Goal: Task Accomplishment & Management: Use online tool/utility

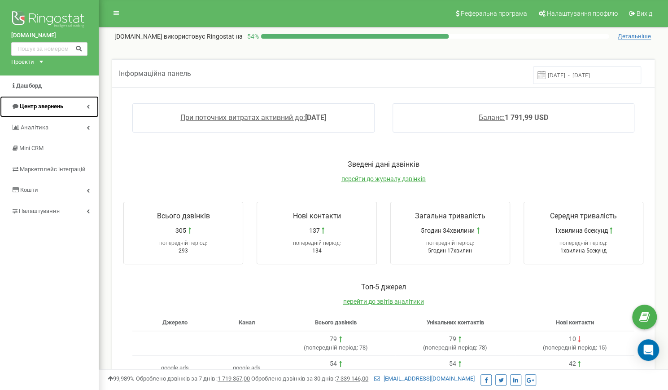
click at [48, 106] on span "Центр звернень" at bounding box center [42, 106] width 44 height 7
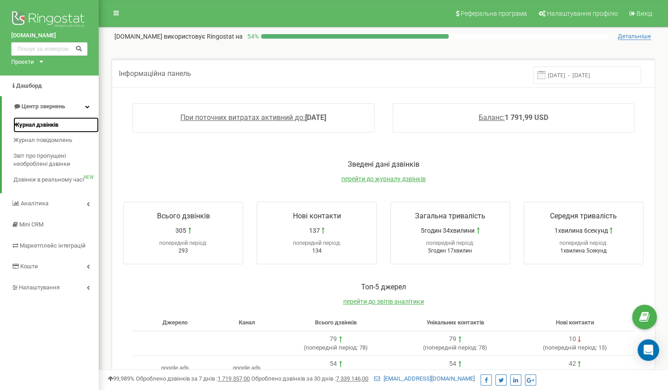
click at [46, 122] on span "Журнал дзвінків" at bounding box center [35, 125] width 45 height 9
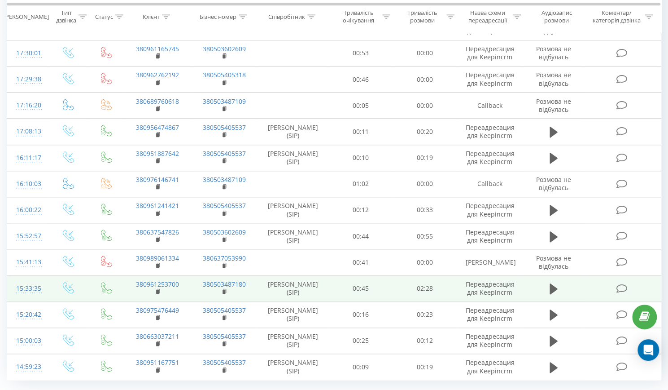
scroll to position [445, 0]
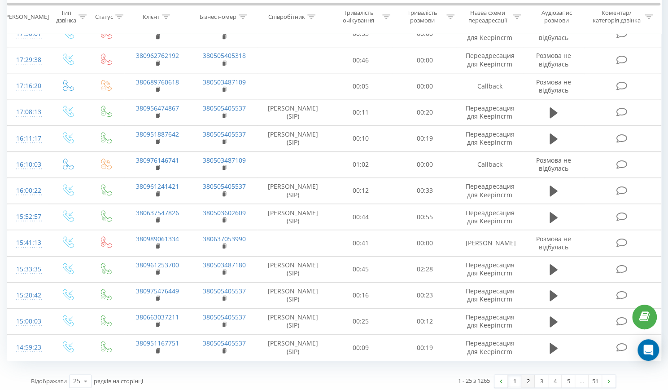
click at [527, 377] on link "2" at bounding box center [528, 380] width 13 height 13
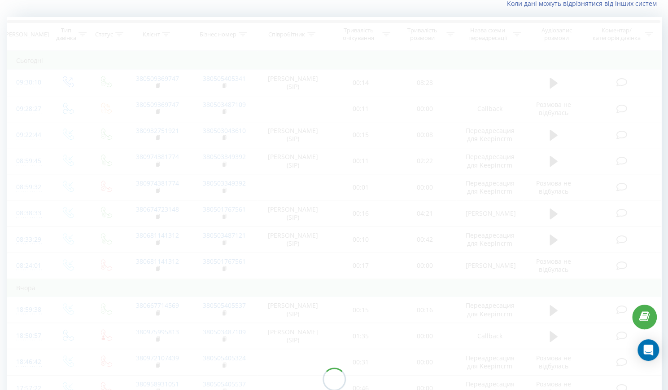
scroll to position [59, 0]
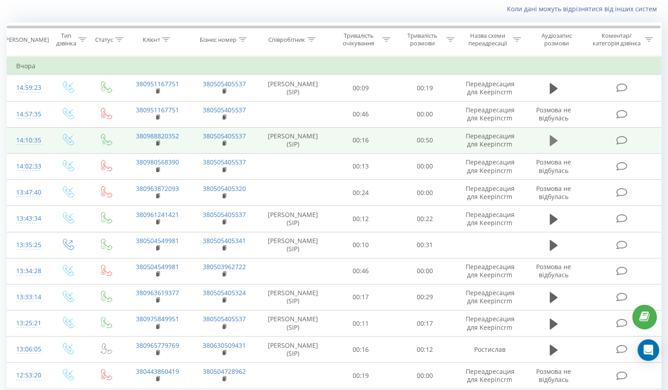
click at [550, 140] on icon at bounding box center [554, 140] width 8 height 11
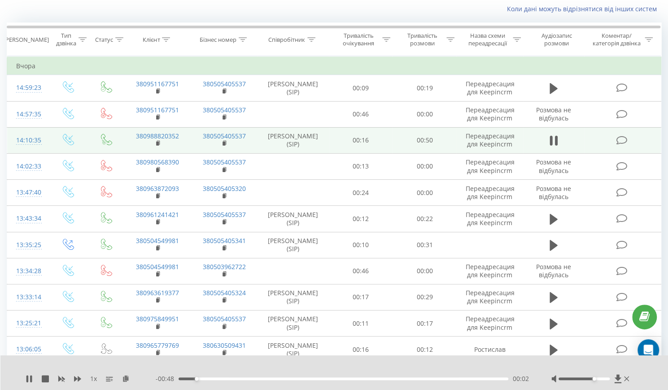
click at [596, 377] on div at bounding box center [584, 378] width 51 height 3
drag, startPoint x: 599, startPoint y: 377, endPoint x: 610, endPoint y: 377, distance: 11.7
click at [610, 377] on div at bounding box center [584, 378] width 51 height 3
click at [554, 136] on icon at bounding box center [554, 140] width 8 height 13
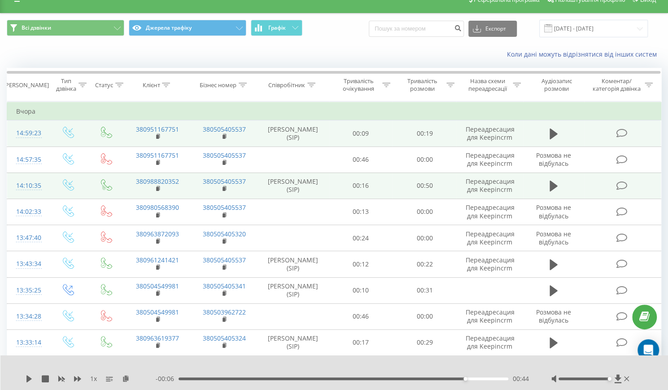
scroll to position [0, 0]
